Goal: Task Accomplishment & Management: Manage account settings

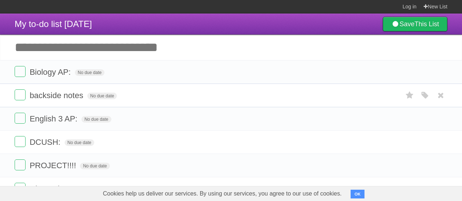
scroll to position [27, 0]
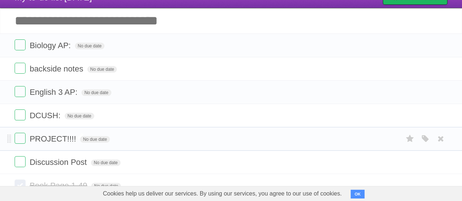
click at [56, 138] on span "PROJECT!!!!" at bounding box center [54, 138] width 48 height 9
click at [56, 138] on input "**********" at bounding box center [52, 140] width 45 height 10
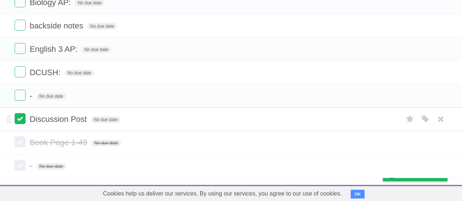
click at [19, 117] on label at bounding box center [20, 118] width 11 height 11
click at [25, 142] on label at bounding box center [20, 142] width 11 height 11
click at [20, 117] on label at bounding box center [20, 118] width 11 height 11
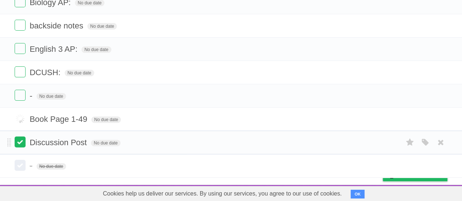
click at [16, 141] on label at bounding box center [20, 142] width 11 height 11
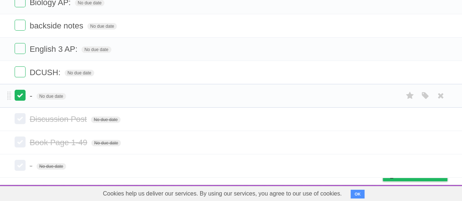
click at [20, 94] on label at bounding box center [20, 95] width 11 height 11
click at [20, 78] on li "DCUSH: No due date White Red Blue Green Purple Orange" at bounding box center [231, 73] width 462 height 24
click at [20, 73] on label at bounding box center [20, 72] width 11 height 11
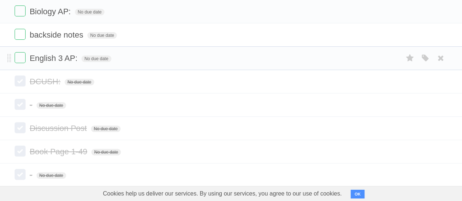
scroll to position [63, 0]
